Goal: Ask a question

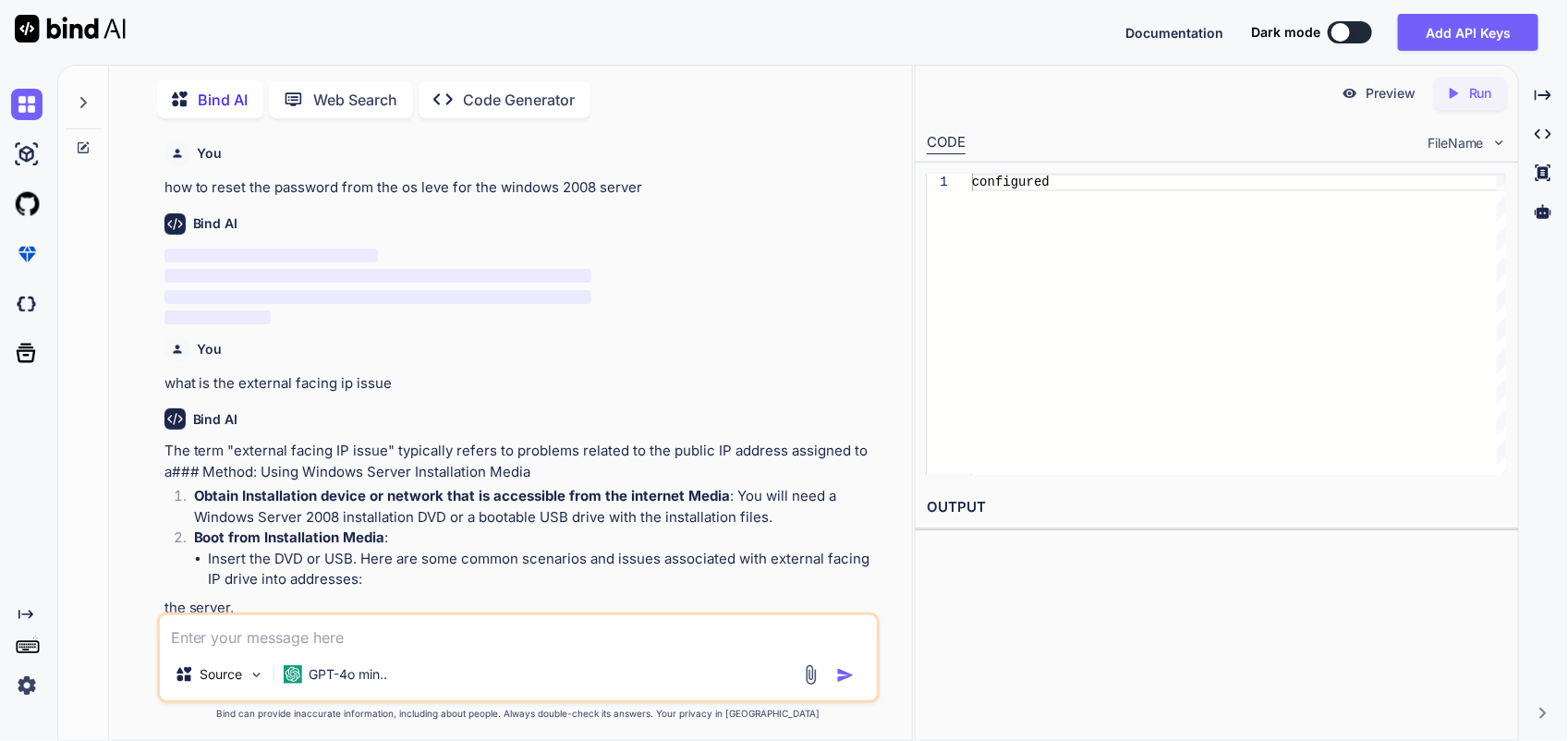
type textarea "w"
type textarea "x"
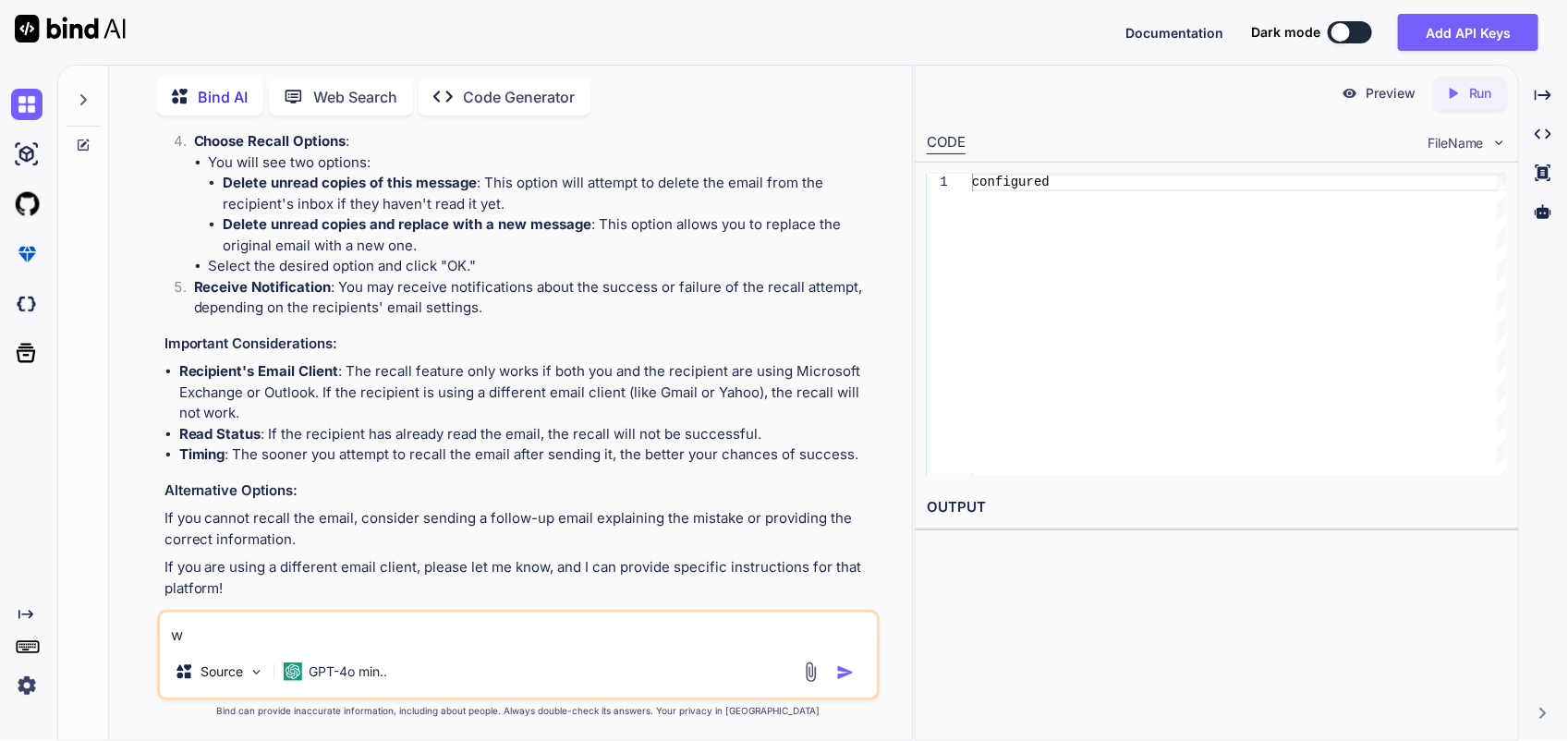
type textarea "wh"
type textarea "x"
type textarea "wha"
type textarea "x"
type textarea "what"
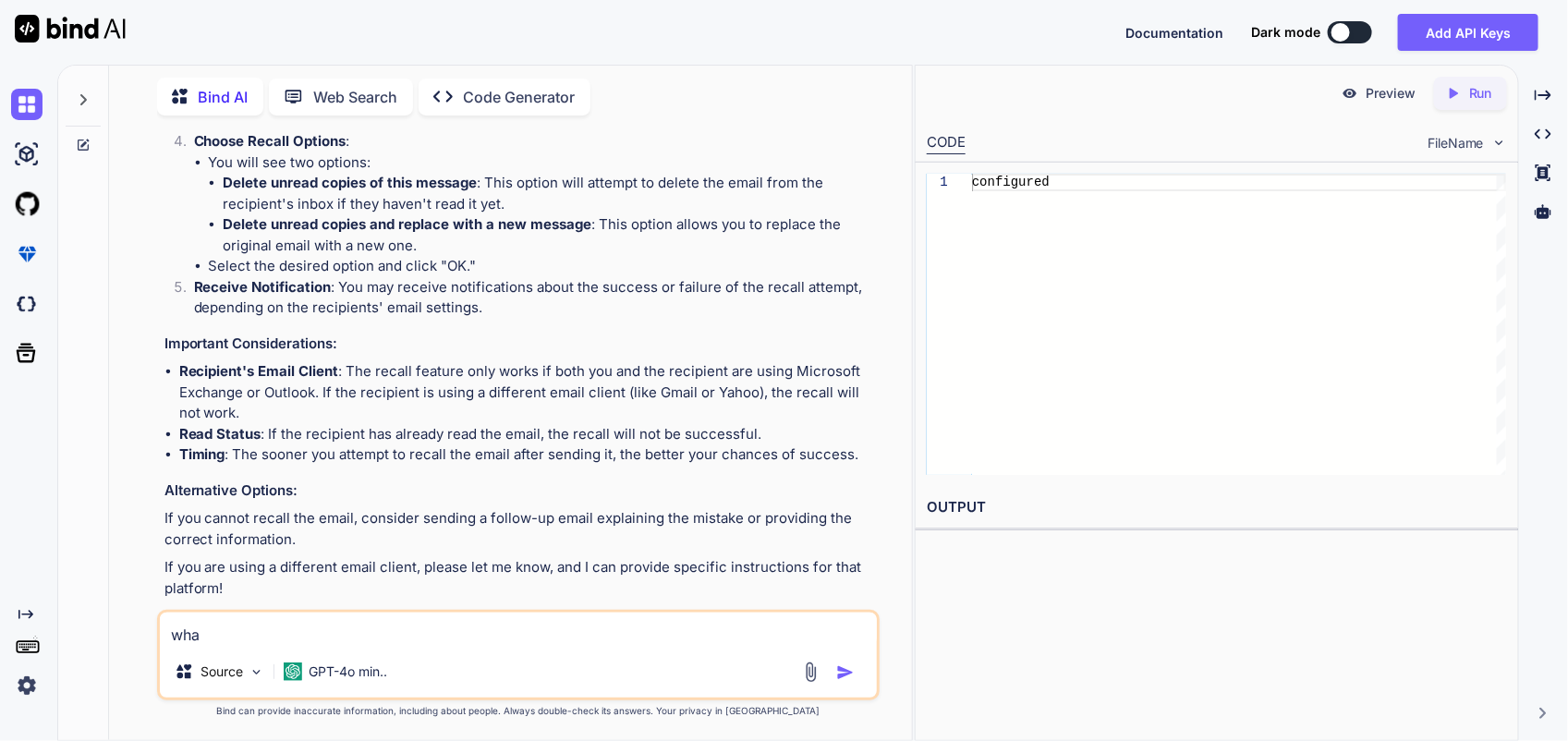
type textarea "x"
type textarea "what"
type textarea "x"
type textarea "what i"
type textarea "x"
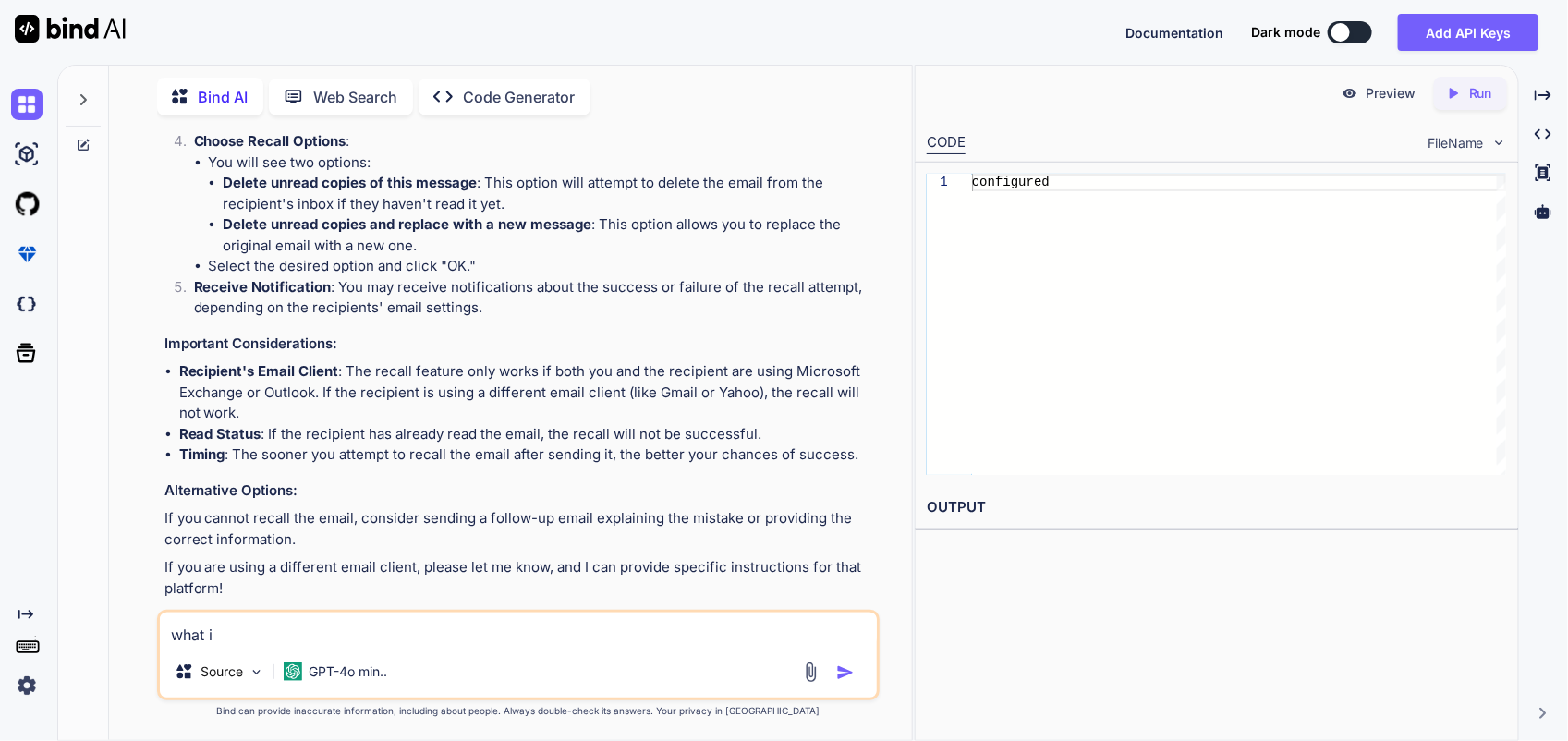
type textarea "what is"
type textarea "x"
type textarea "what is"
type textarea "x"
type textarea "what is t"
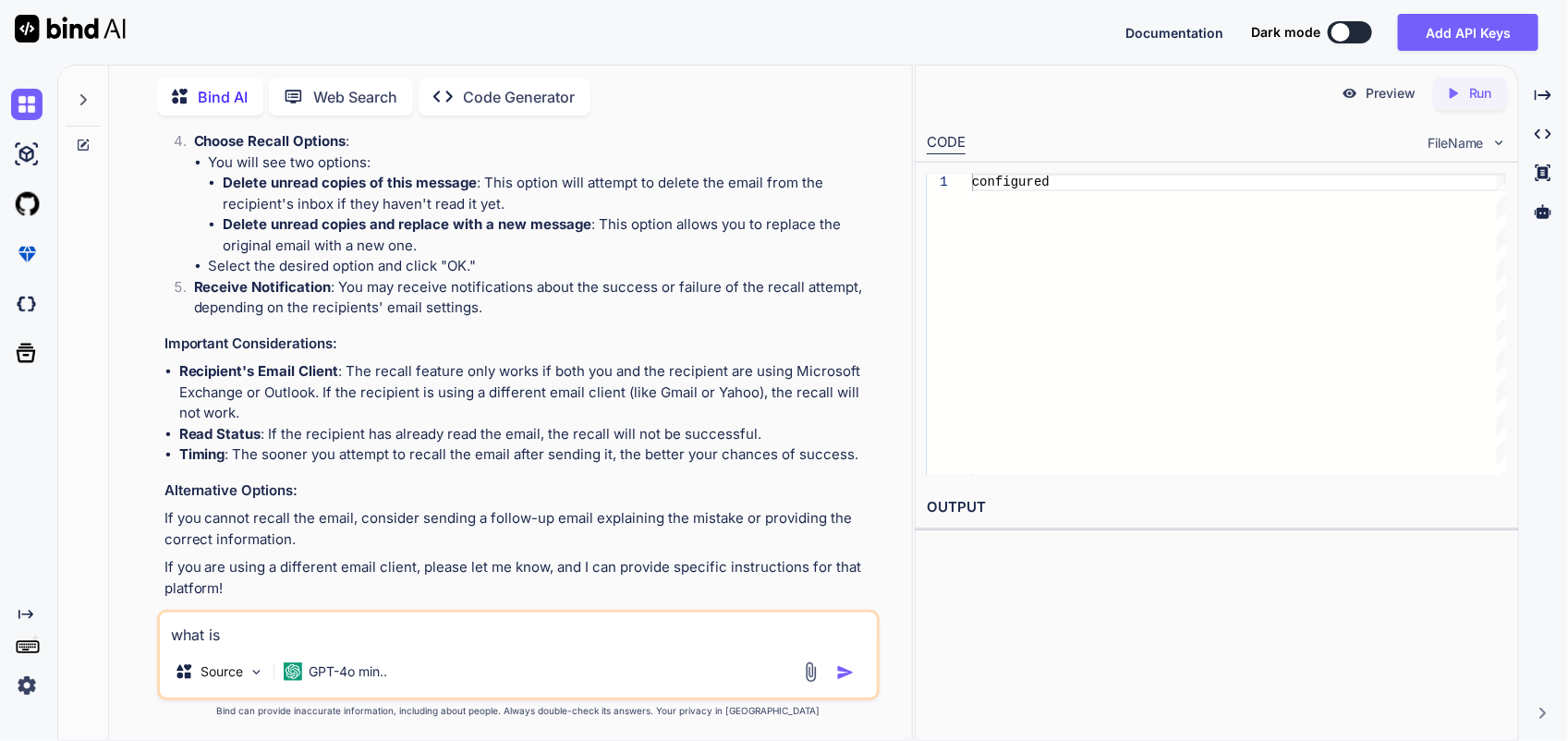
type textarea "x"
type textarea "what is th"
type textarea "x"
type textarea "what is the"
type textarea "x"
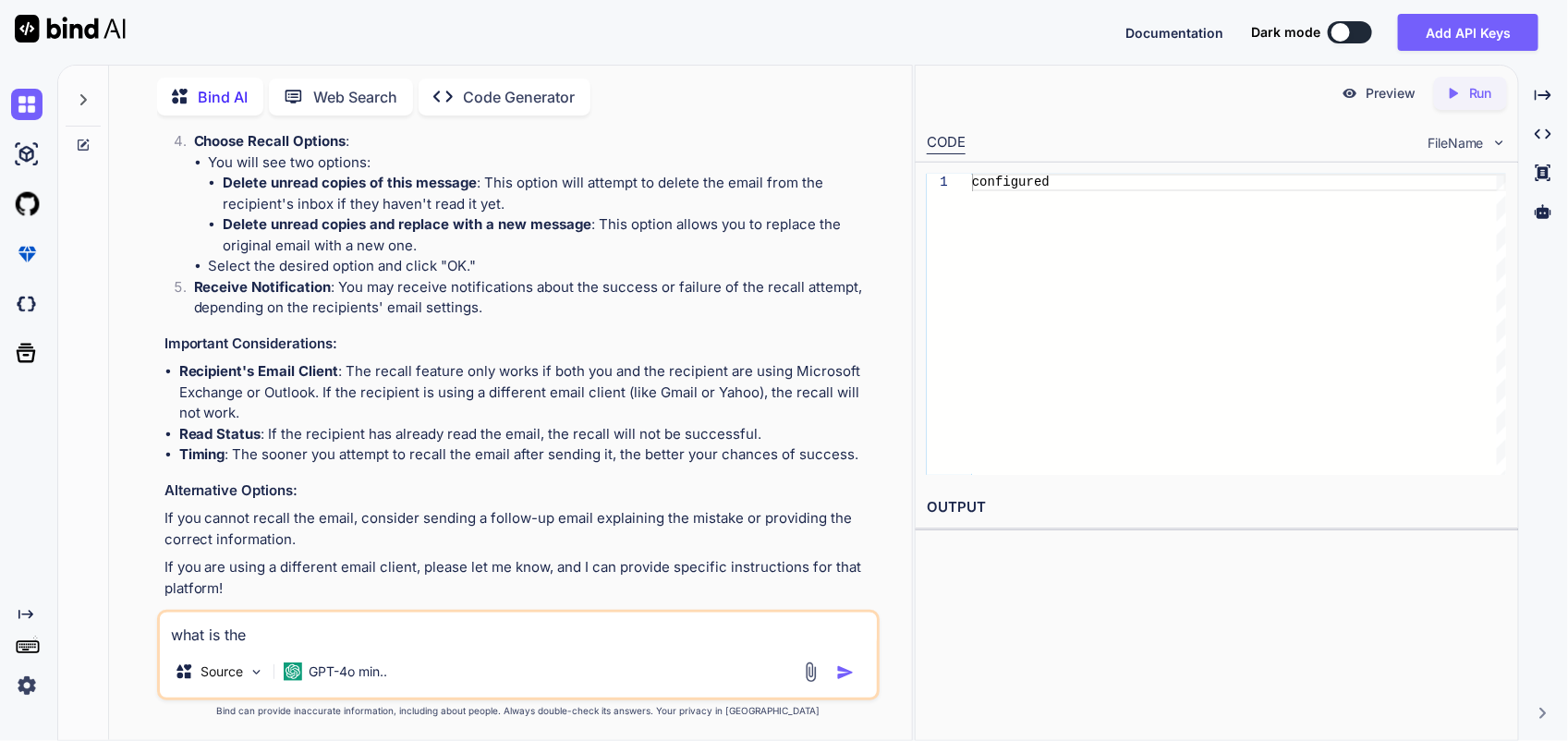
type textarea "what is the"
type textarea "x"
type textarea "what is the The subscription GUID"
type textarea "x"
click at [259, 633] on textarea "what is the The subscription GUID" at bounding box center [518, 629] width 717 height 33
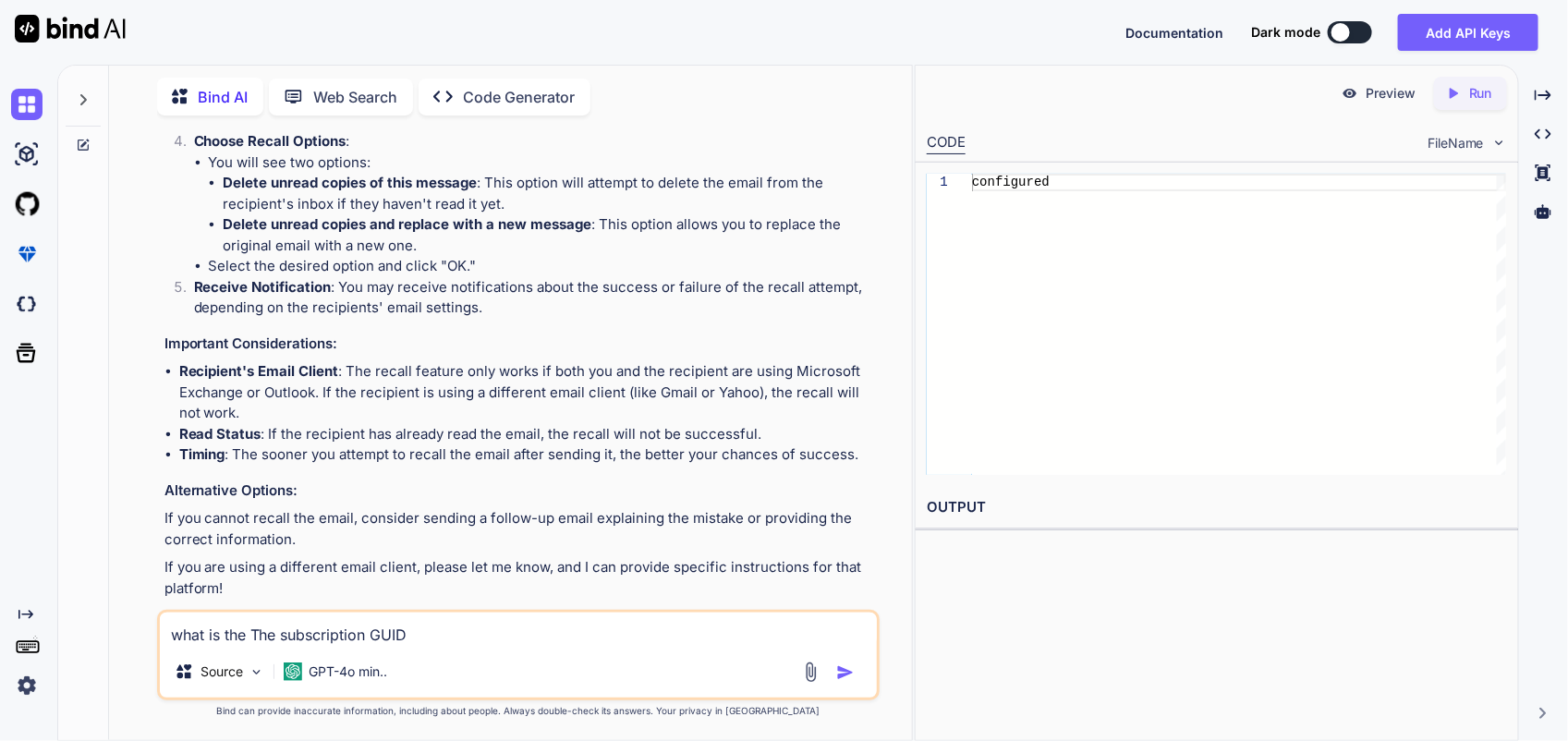
type textarea "what is the subscription GUID"
click at [435, 633] on textarea "what is the subscription GUID" at bounding box center [518, 629] width 717 height 33
type textarea "x"
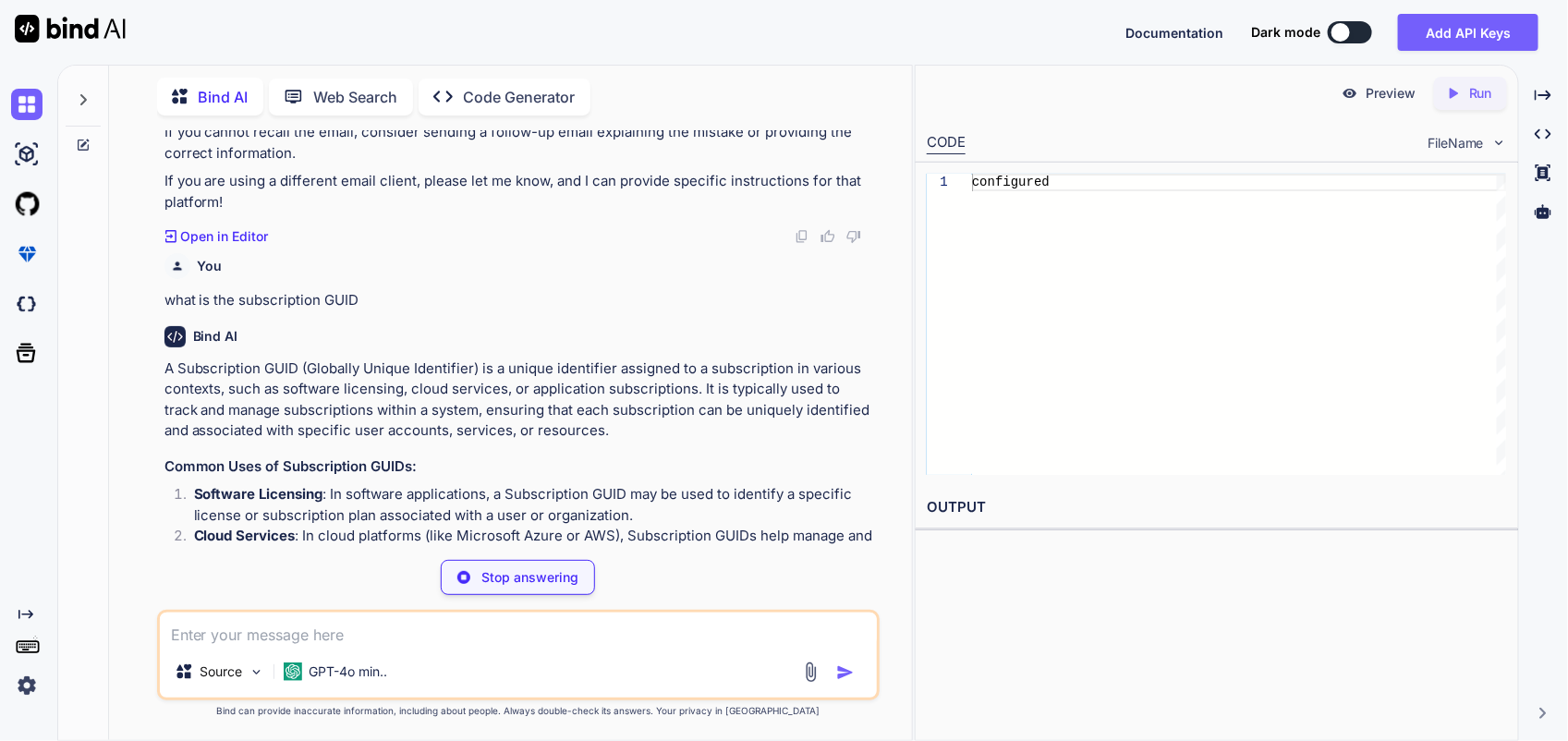
scroll to position [7361, 0]
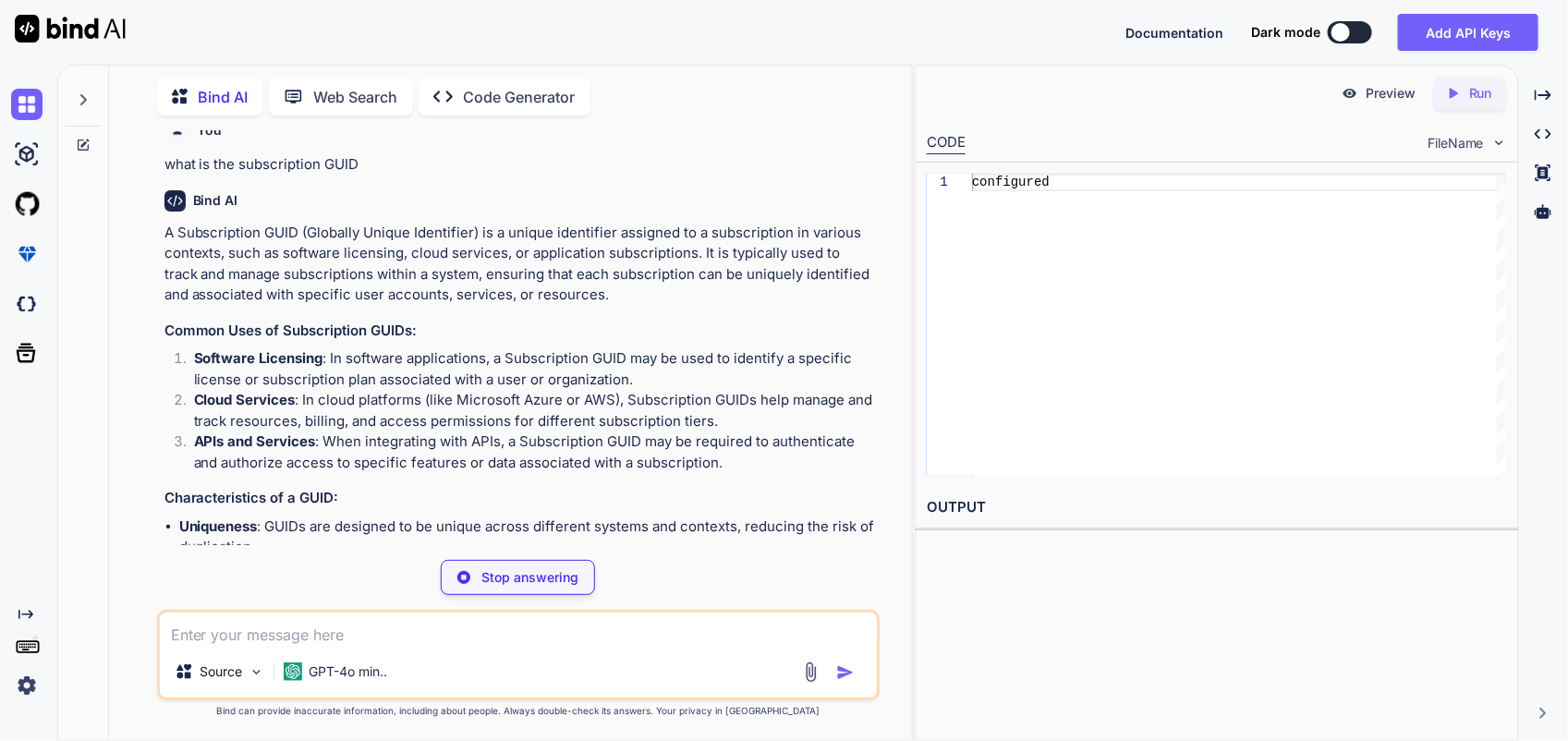
type textarea "x"
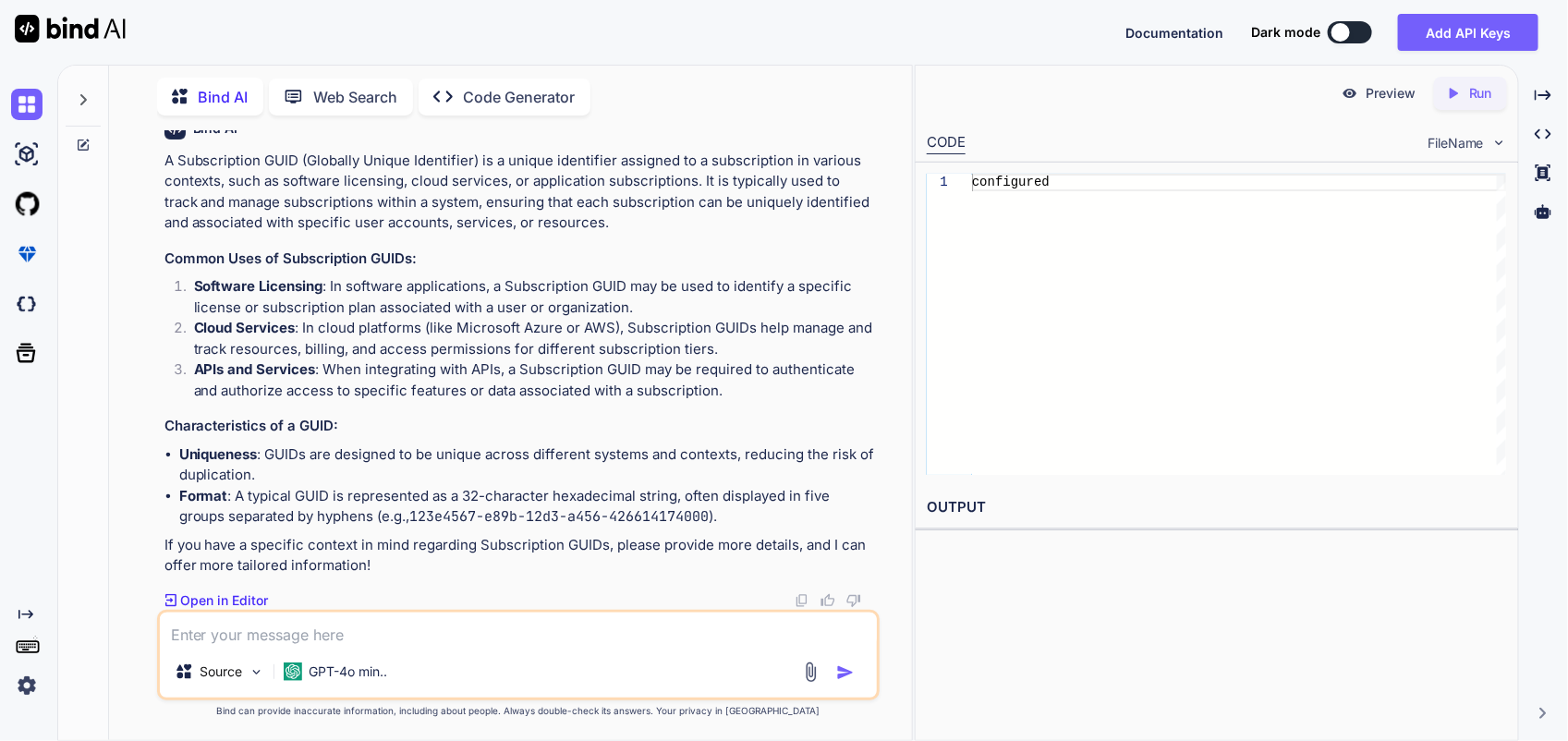
scroll to position [7486, 0]
